Goal: Download file/media: Obtain a digital file from the website

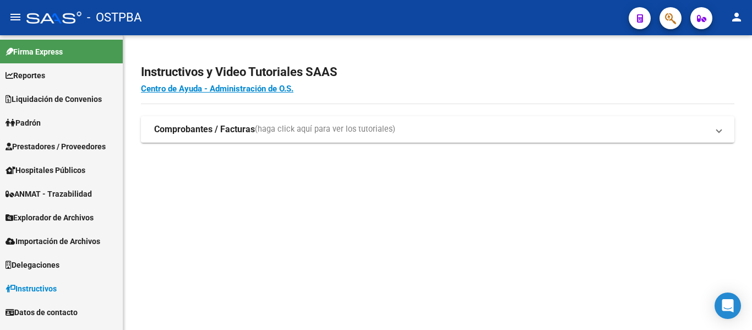
click at [51, 117] on link "Padrón" at bounding box center [61, 123] width 123 height 24
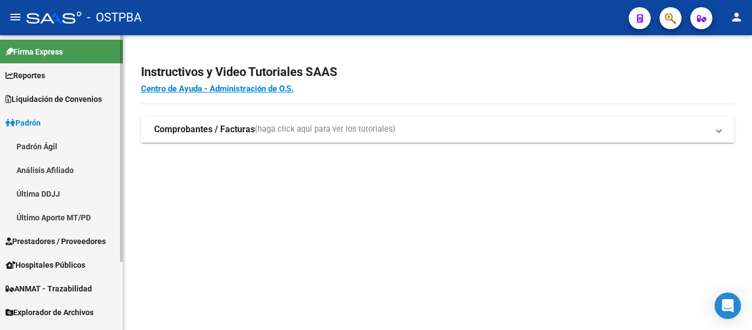
click at [58, 142] on link "Padrón Ágil" at bounding box center [61, 146] width 123 height 24
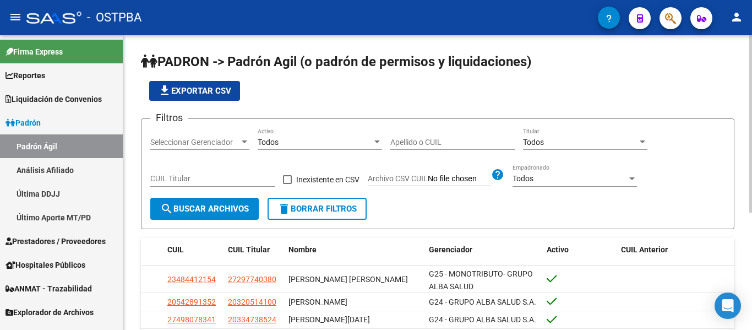
click at [424, 144] on input "Apellido o CUIL" at bounding box center [452, 142] width 124 height 9
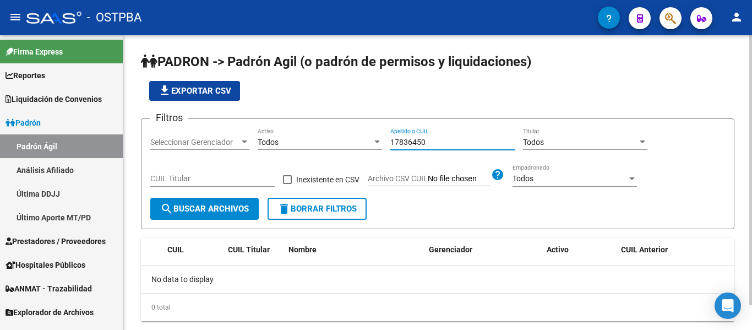
click at [386, 143] on app-bool-drop-down "Todos Activo" at bounding box center [324, 142] width 133 height 9
click at [393, 143] on input "17836450" at bounding box center [452, 142] width 124 height 9
click at [433, 145] on input "20178364503" at bounding box center [452, 142] width 124 height 9
click at [411, 146] on input "20178364503" at bounding box center [452, 142] width 124 height 9
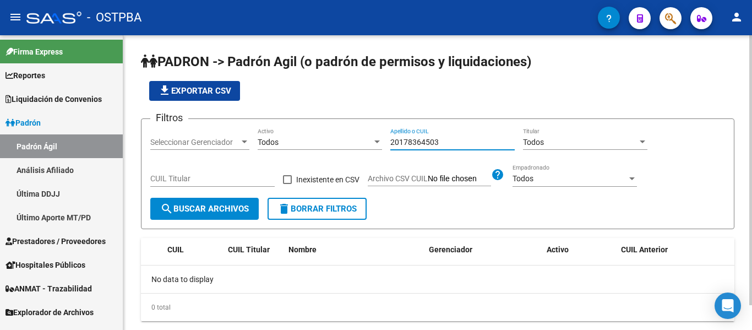
click at [411, 146] on input "20178364503" at bounding box center [452, 142] width 124 height 9
paste input "7379332140"
type input "27379332140"
click at [206, 208] on span "search Buscar Archivos" at bounding box center [204, 209] width 89 height 10
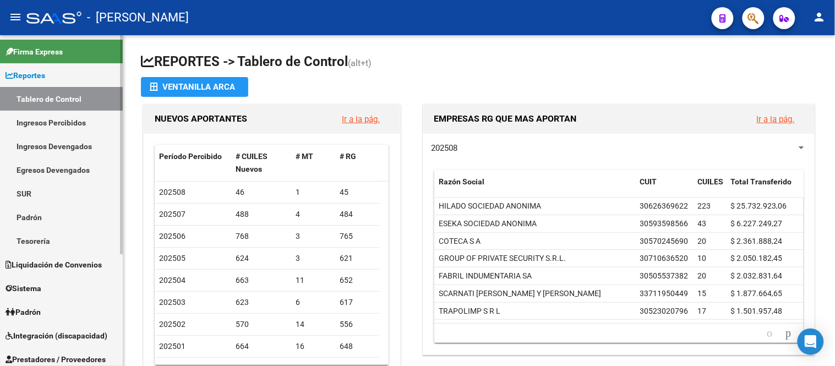
scroll to position [170, 0]
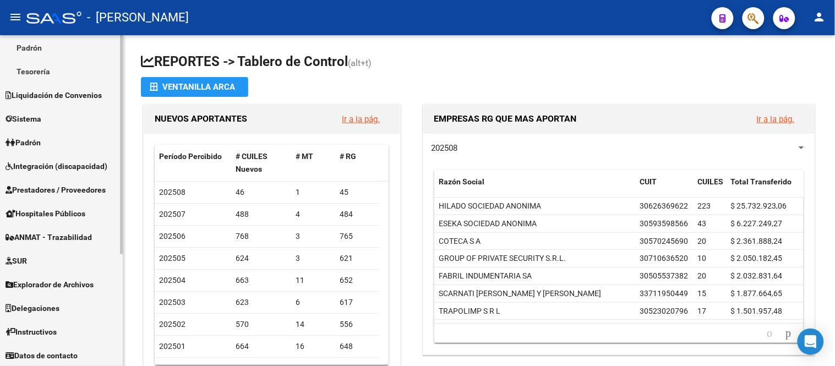
click at [70, 96] on span "Liquidación de Convenios" at bounding box center [54, 95] width 96 height 12
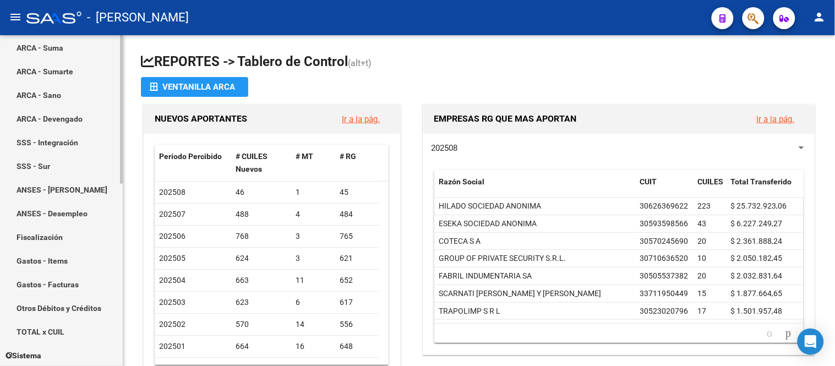
scroll to position [406, 0]
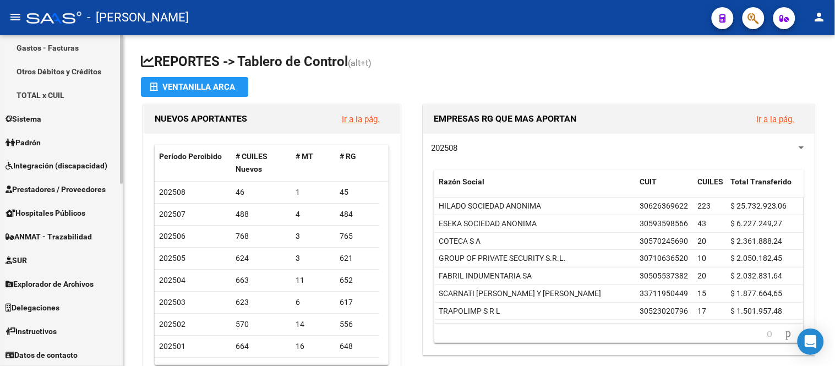
click at [67, 298] on link "Delegaciones" at bounding box center [61, 308] width 123 height 24
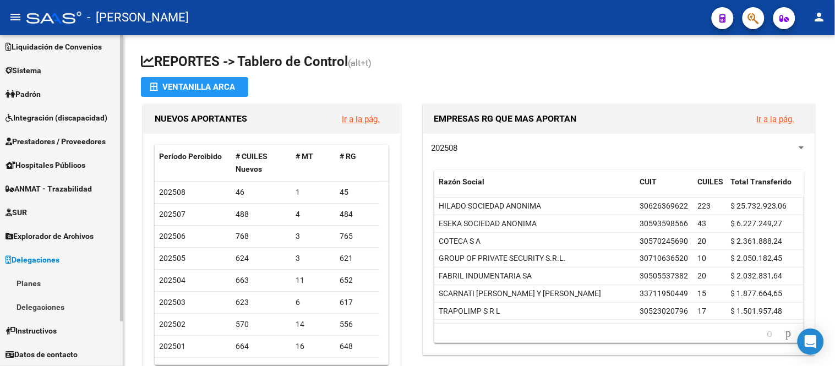
scroll to position [52, 0]
click at [58, 234] on span "Explorador de Archivos" at bounding box center [50, 237] width 88 height 12
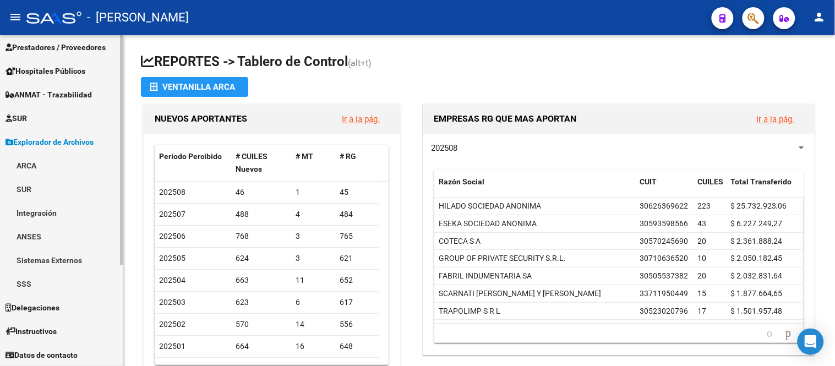
click at [66, 289] on link "SSS" at bounding box center [61, 284] width 123 height 24
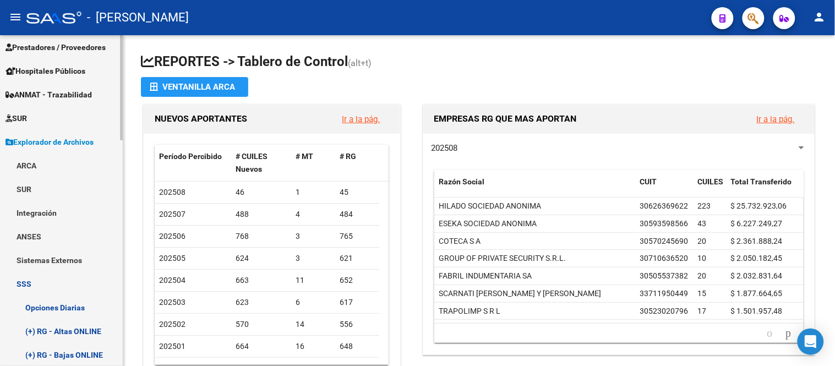
scroll to position [208, 0]
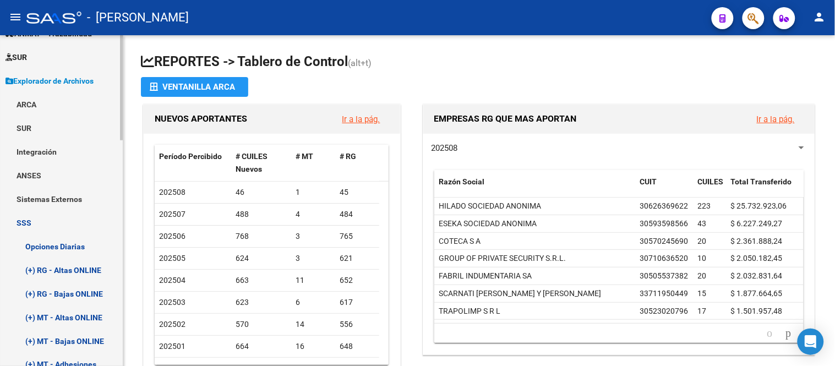
click at [77, 293] on link "(+) RG - Bajas ONLINE" at bounding box center [61, 294] width 123 height 24
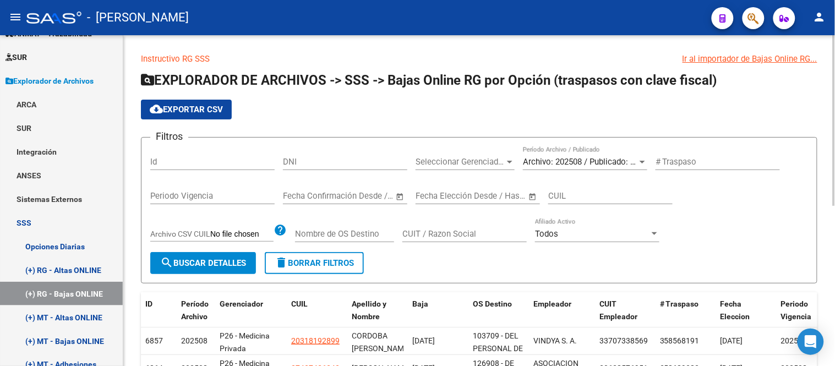
click at [215, 109] on span "cloud_download Exportar CSV" at bounding box center [186, 110] width 73 height 10
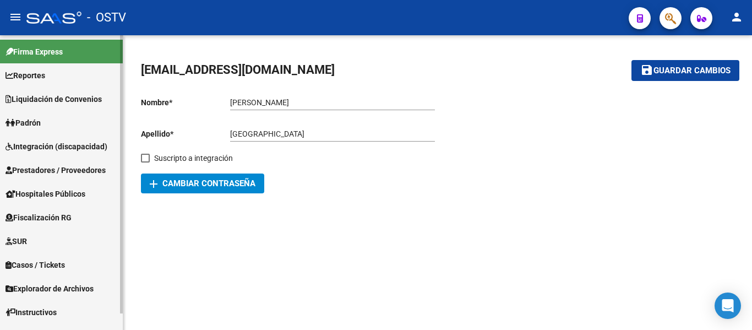
scroll to position [18, 0]
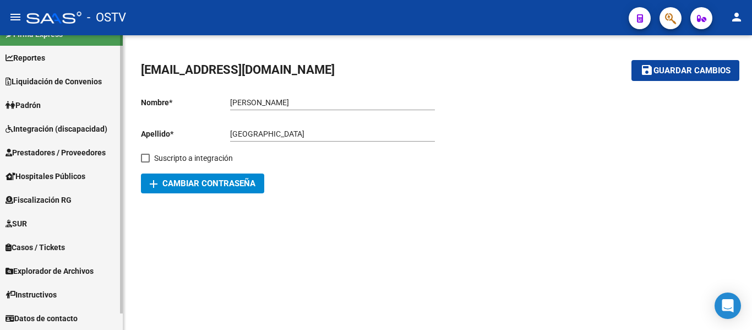
click at [73, 277] on link "Explorador de Archivos" at bounding box center [61, 271] width 123 height 24
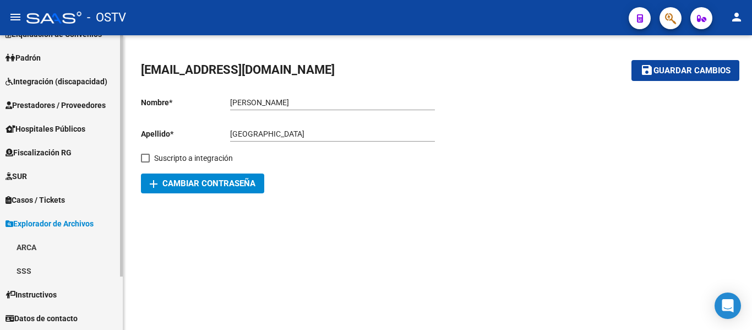
click at [60, 270] on link "SSS" at bounding box center [61, 271] width 123 height 24
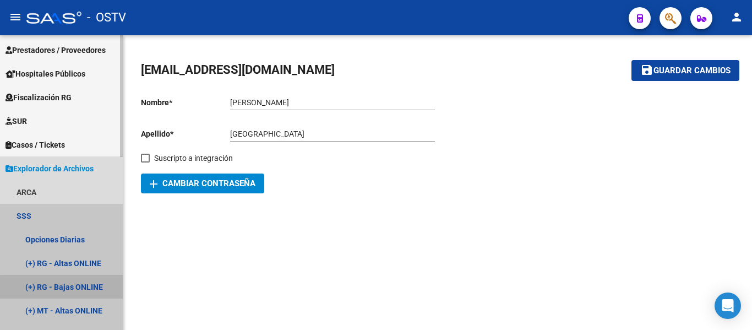
click at [75, 288] on link "(+) RG - Bajas ONLINE" at bounding box center [61, 287] width 123 height 24
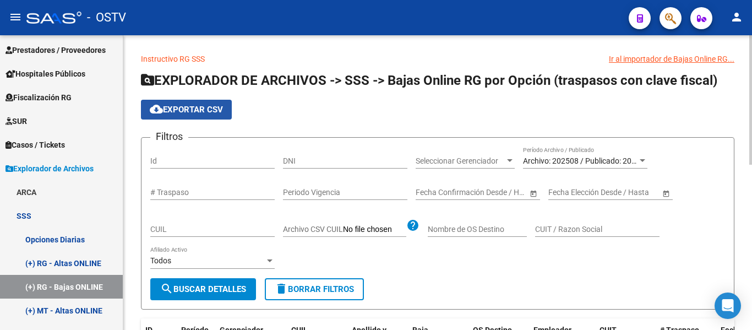
click at [199, 117] on button "cloud_download Exportar CSV" at bounding box center [186, 110] width 91 height 20
drag, startPoint x: 746, startPoint y: 1, endPoint x: 133, endPoint y: 247, distance: 661.0
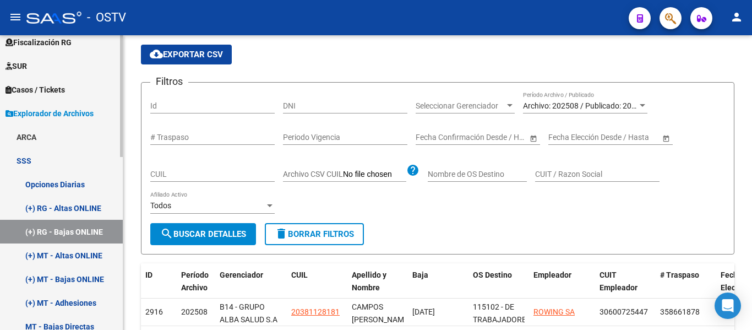
scroll to position [285, 0]
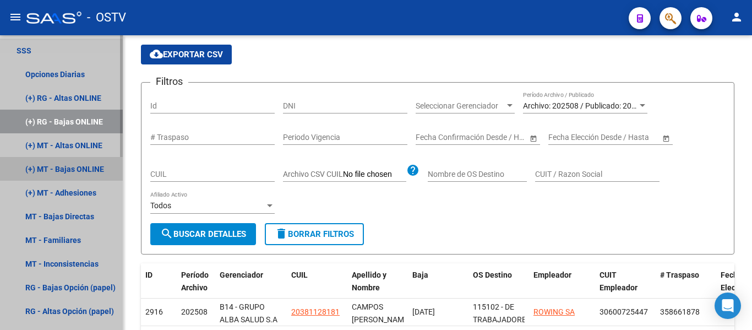
click at [88, 173] on link "(+) MT - Bajas ONLINE" at bounding box center [61, 169] width 123 height 24
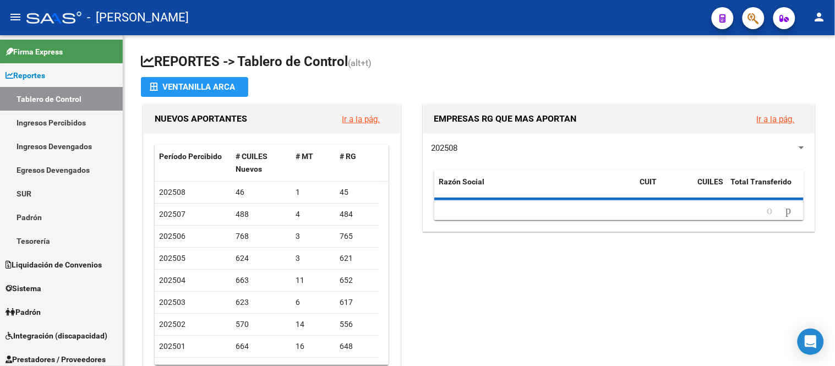
scroll to position [170, 0]
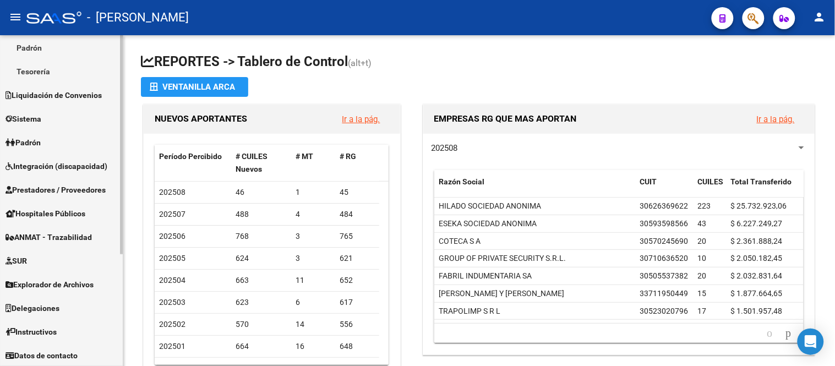
click at [58, 285] on span "Explorador de Archivos" at bounding box center [50, 285] width 88 height 12
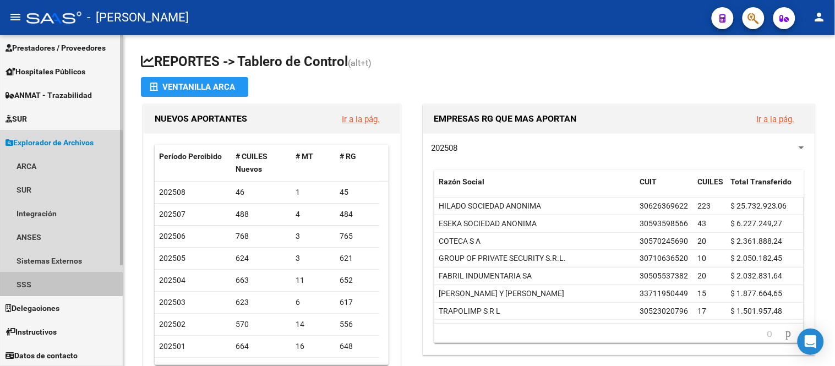
click at [53, 285] on link "SSS" at bounding box center [61, 285] width 123 height 24
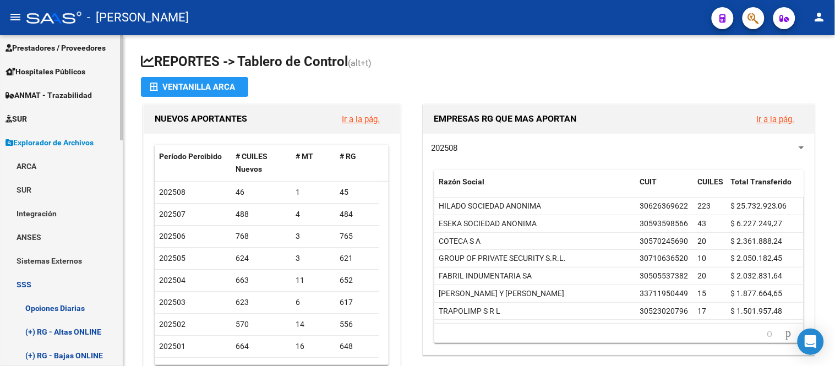
scroll to position [268, 0]
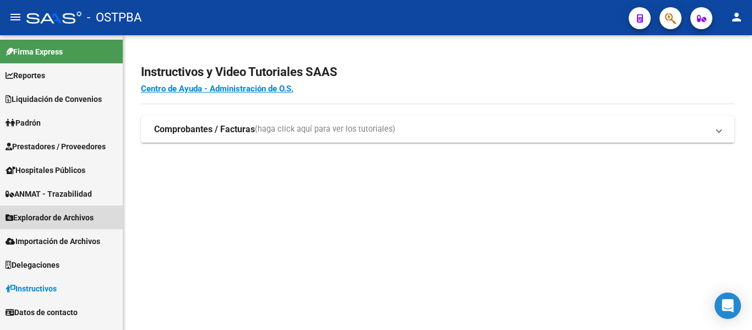
click at [62, 215] on span "Explorador de Archivos" at bounding box center [50, 217] width 88 height 12
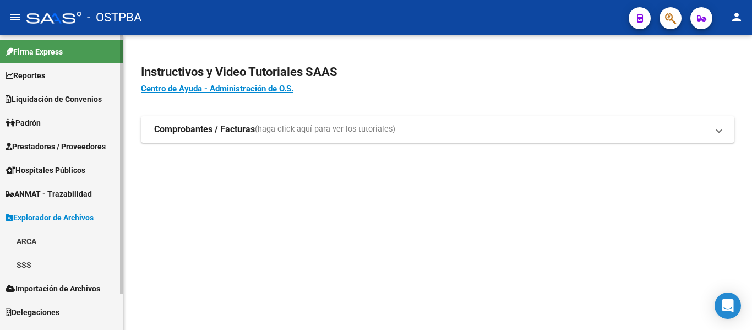
click at [52, 259] on link "SSS" at bounding box center [61, 265] width 123 height 24
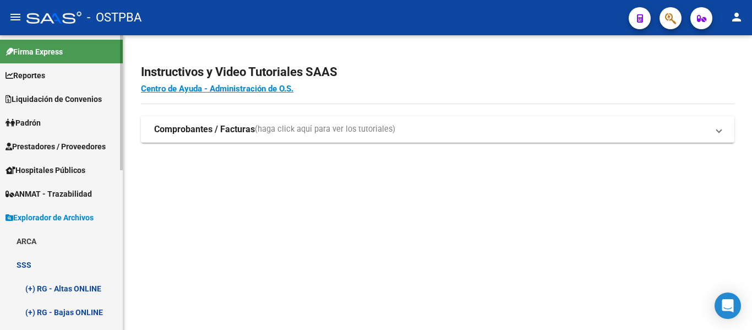
scroll to position [110, 0]
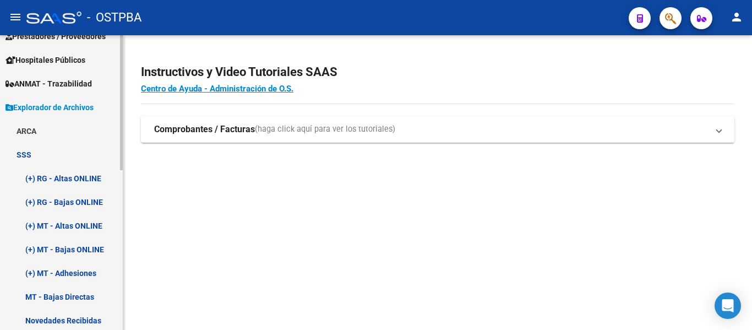
click at [80, 206] on link "(+) RG - Bajas ONLINE" at bounding box center [61, 202] width 123 height 24
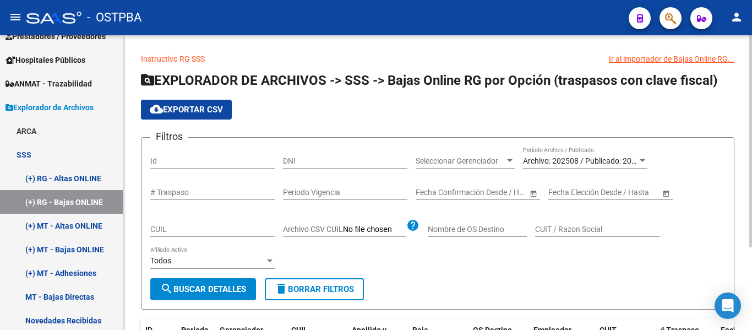
scroll to position [110, 0]
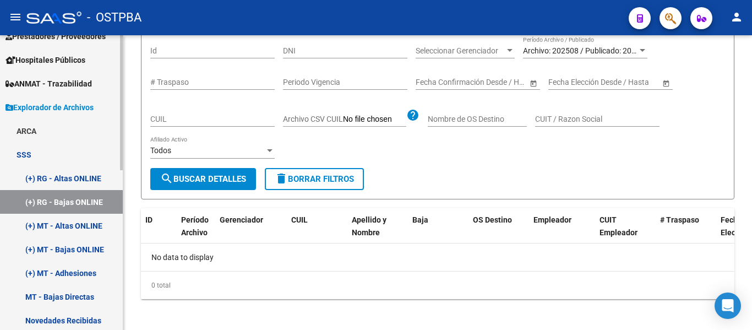
click at [91, 251] on link "(+) MT - Bajas ONLINE" at bounding box center [61, 249] width 123 height 24
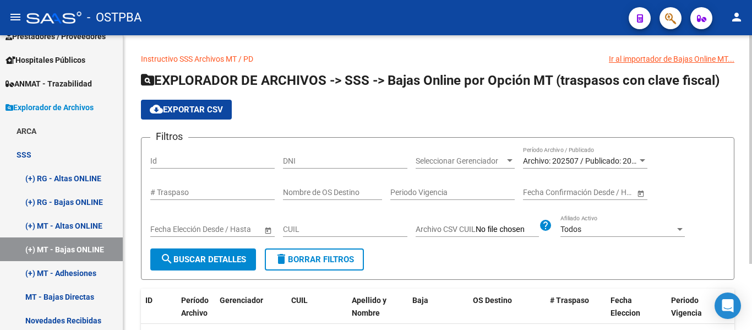
scroll to position [85, 0]
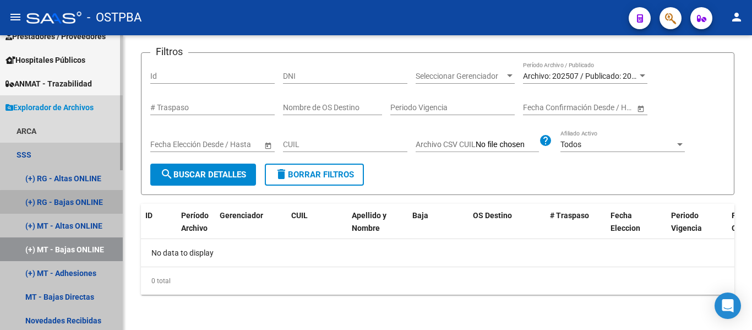
click at [94, 210] on link "(+) RG - Bajas ONLINE" at bounding box center [61, 202] width 123 height 24
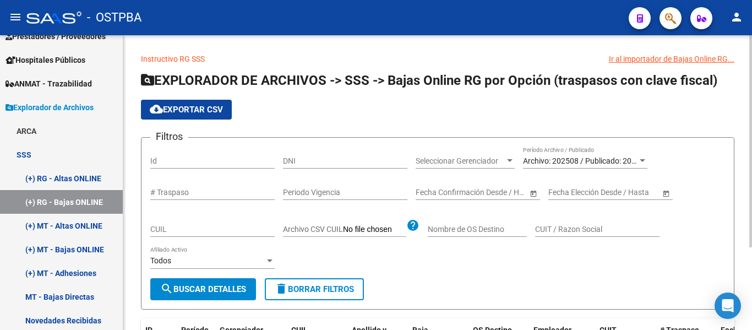
scroll to position [115, 0]
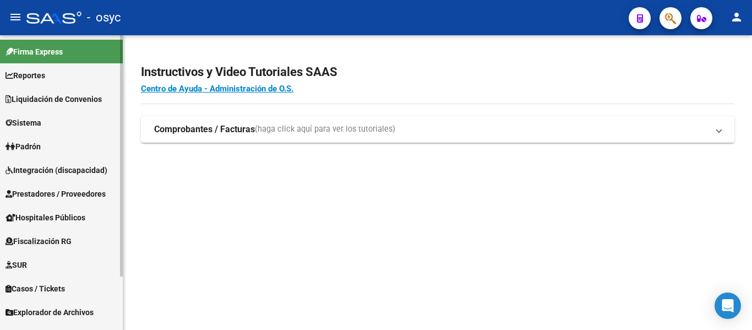
scroll to position [65, 0]
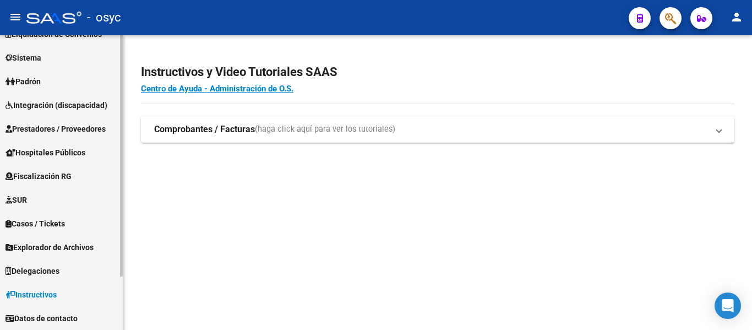
click at [58, 248] on span "Explorador de Archivos" at bounding box center [50, 247] width 88 height 12
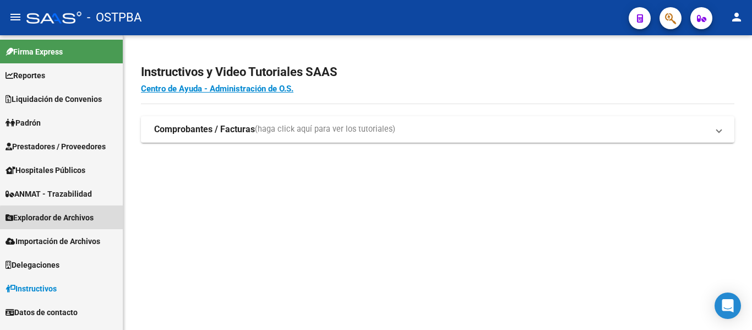
click at [81, 220] on span "Explorador de Archivos" at bounding box center [50, 217] width 88 height 12
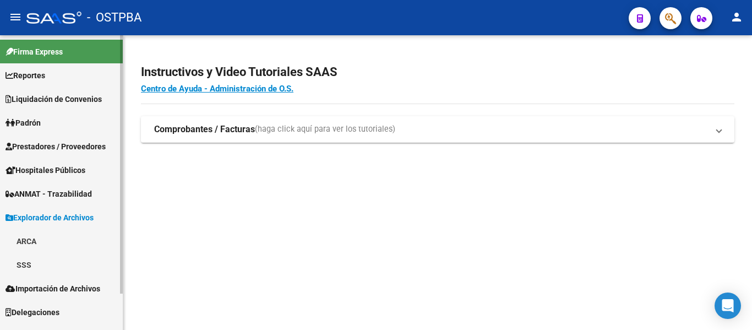
click at [7, 318] on span "Delegaciones" at bounding box center [33, 312] width 54 height 12
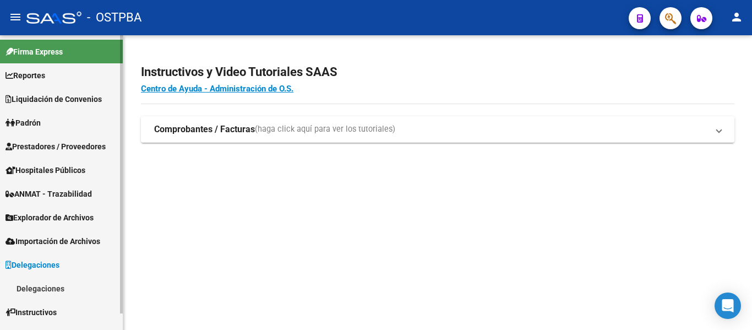
click at [79, 214] on span "Explorador de Archivos" at bounding box center [50, 217] width 88 height 12
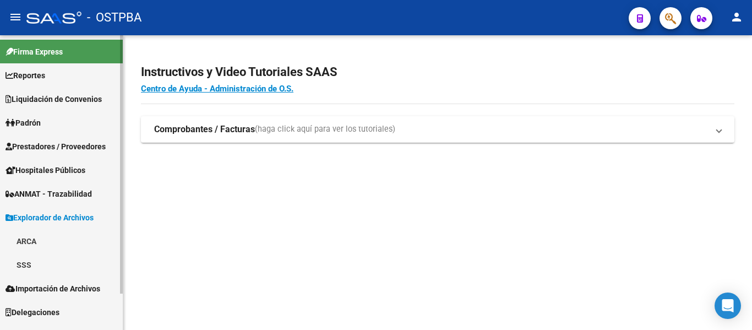
click at [61, 265] on link "SSS" at bounding box center [61, 265] width 123 height 24
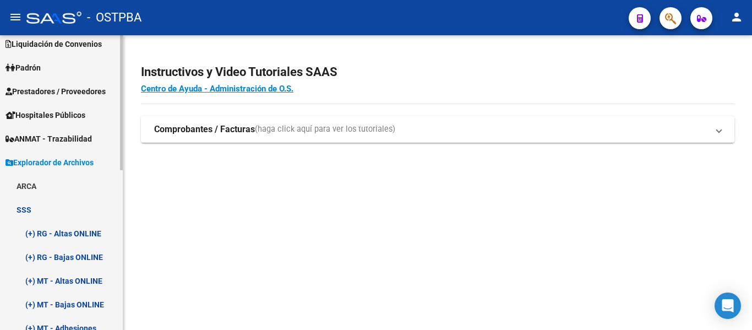
scroll to position [110, 0]
